Goal: Transaction & Acquisition: Purchase product/service

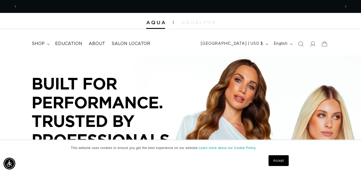
scroll to position [0, 646]
click at [36, 43] on span "shop" at bounding box center [38, 44] width 13 height 6
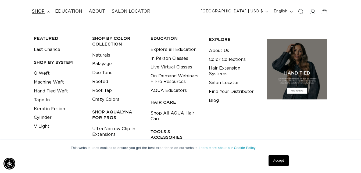
scroll to position [0, 323]
click at [111, 99] on link "Crazy Colors" at bounding box center [105, 99] width 27 height 9
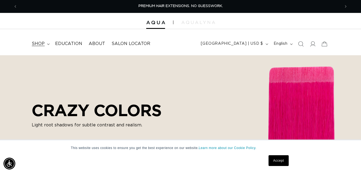
click at [46, 43] on summary "shop" at bounding box center [40, 44] width 23 height 12
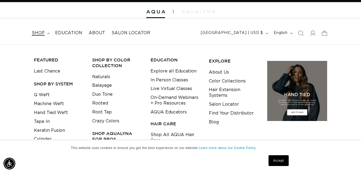
scroll to position [22, 0]
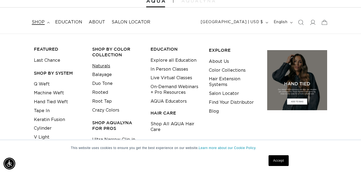
click at [105, 66] on link "Naturals" at bounding box center [101, 66] width 18 height 9
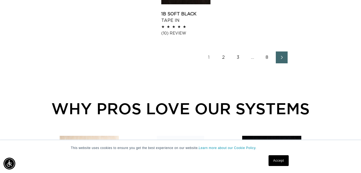
scroll to position [785, 0]
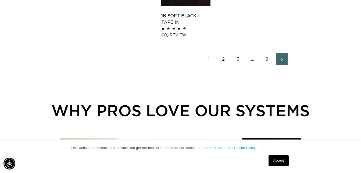
click at [221, 62] on link "2" at bounding box center [224, 59] width 12 height 12
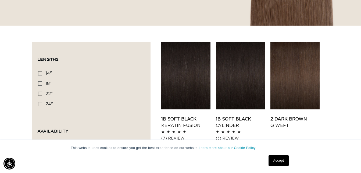
scroll to position [0, 323]
